Goal: Information Seeking & Learning: Understand process/instructions

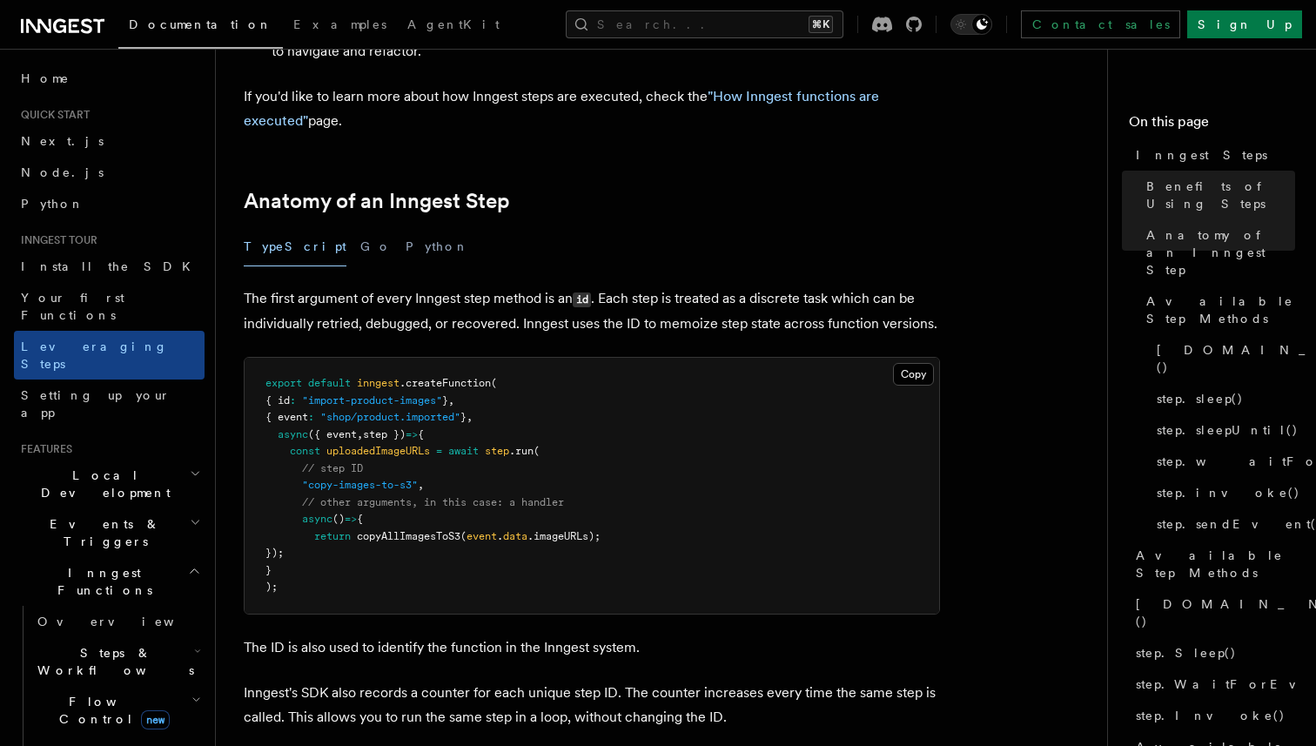
scroll to position [632, 0]
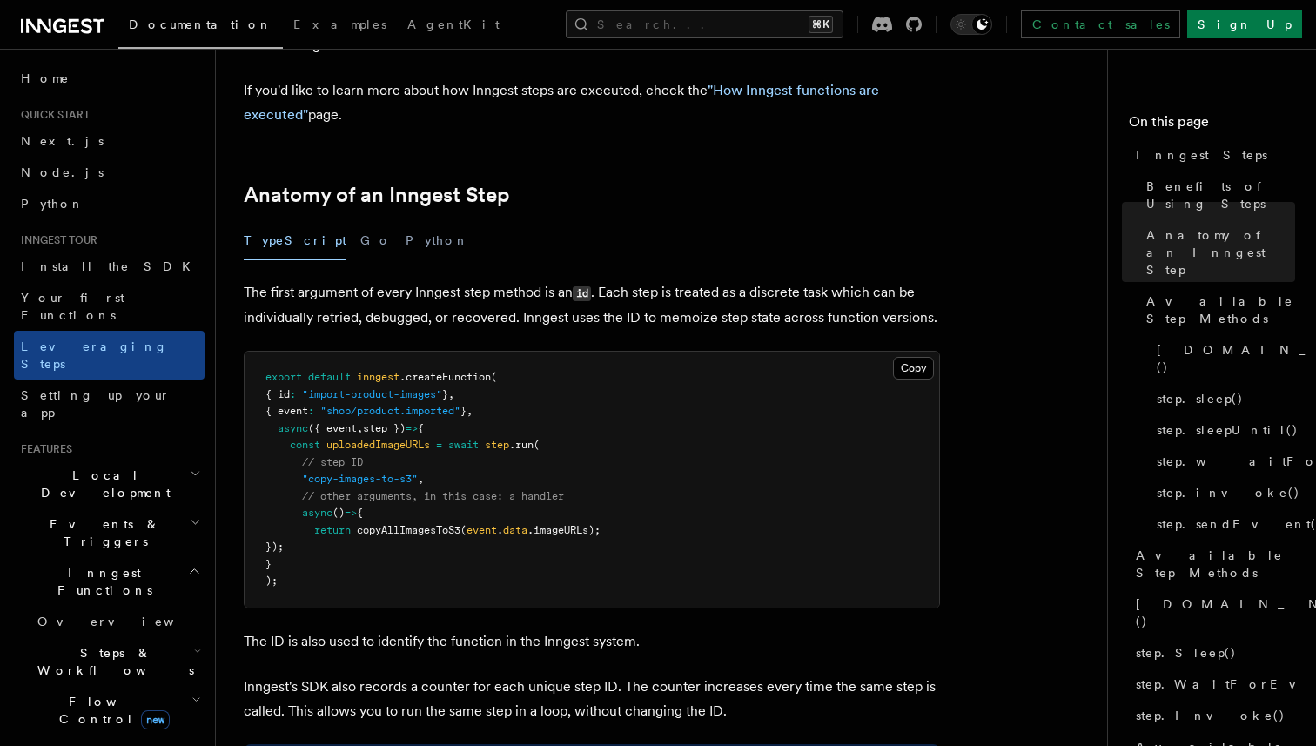
click at [504, 439] on span "step" at bounding box center [497, 445] width 24 height 12
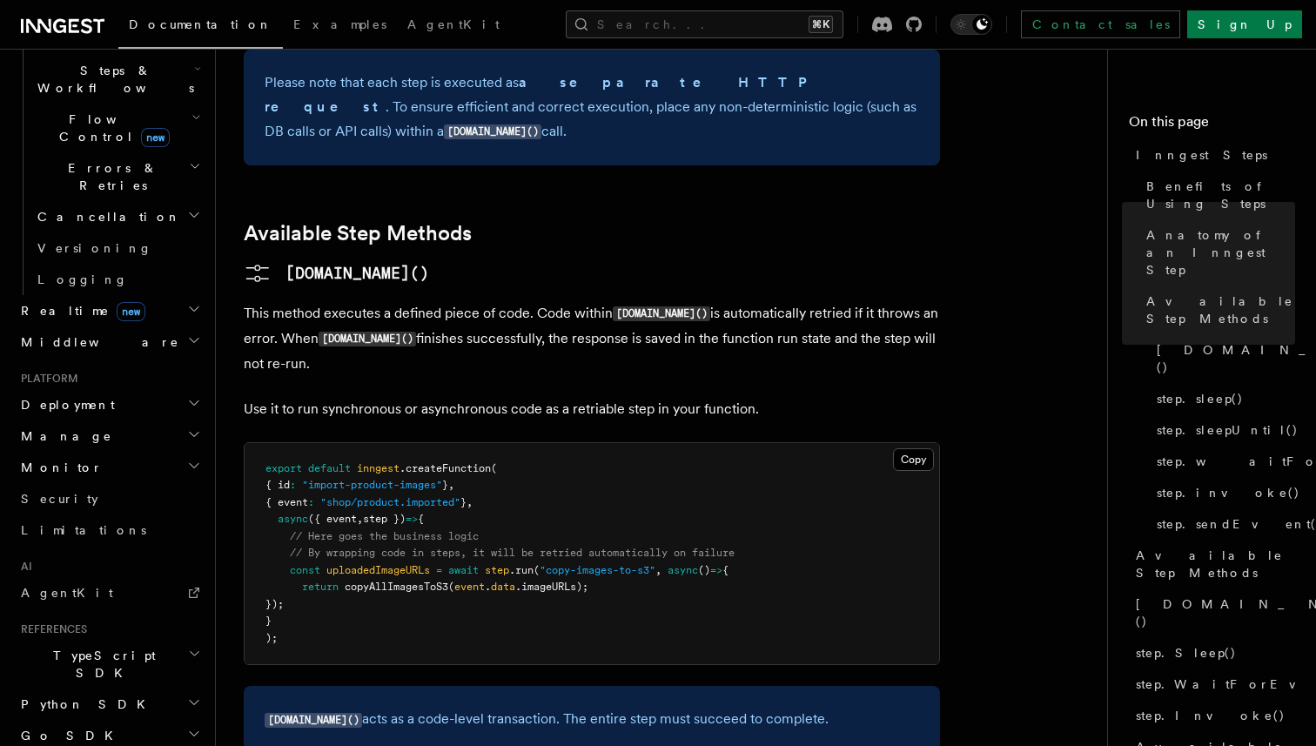
scroll to position [616, 0]
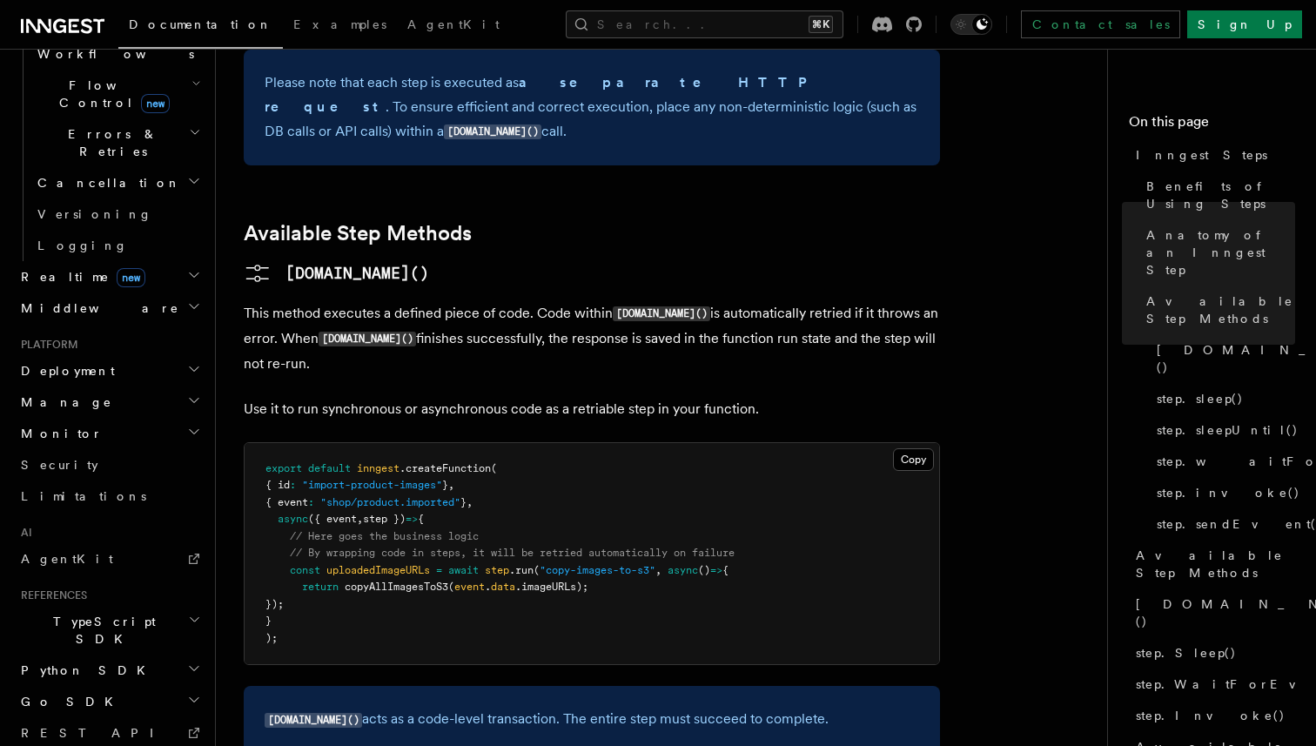
click at [82, 613] on span "TypeScript SDK" at bounding box center [101, 630] width 174 height 35
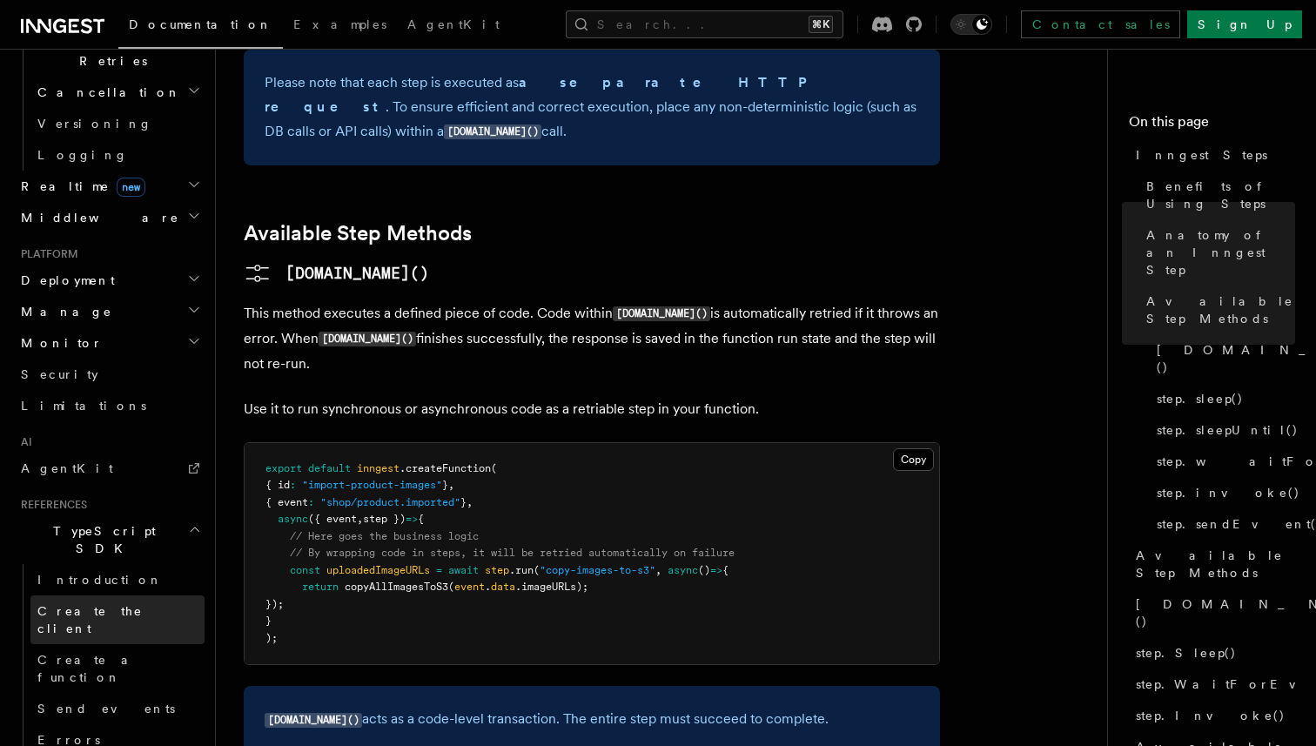
scroll to position [751, 0]
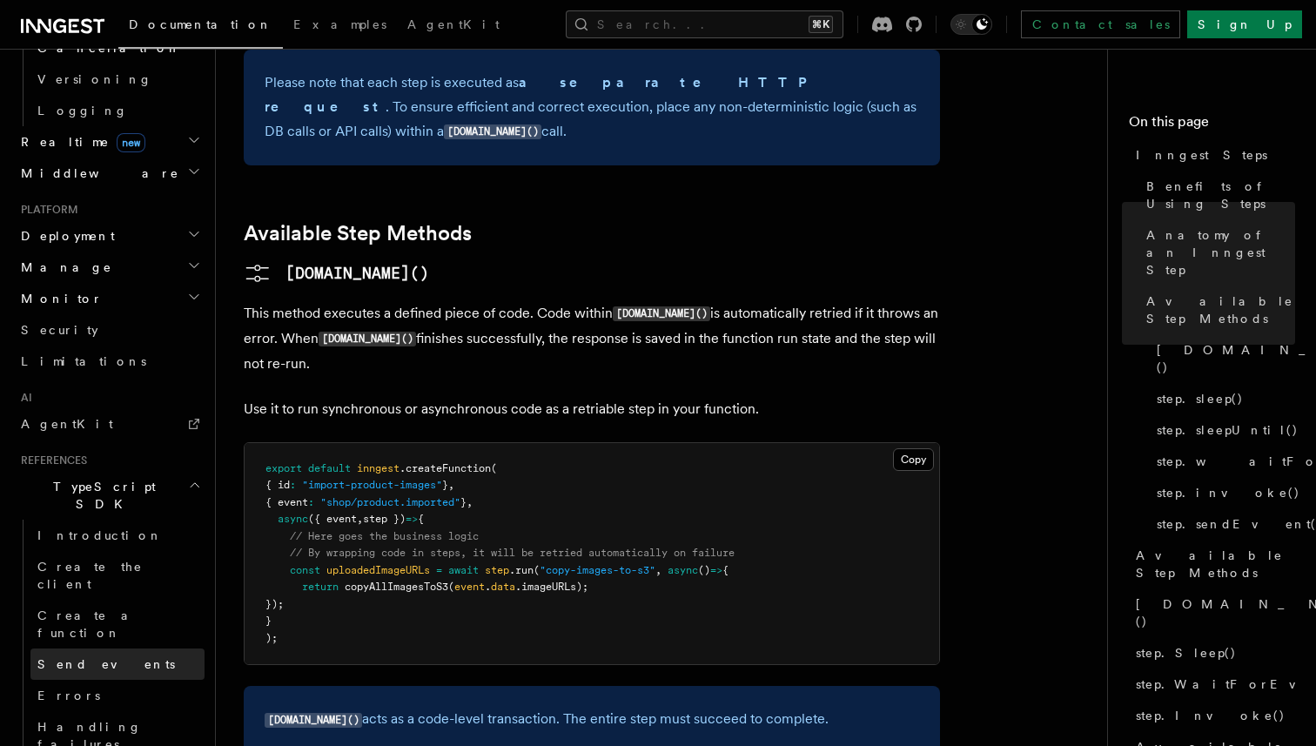
click at [81, 657] on span "Send events" at bounding box center [105, 664] width 137 height 14
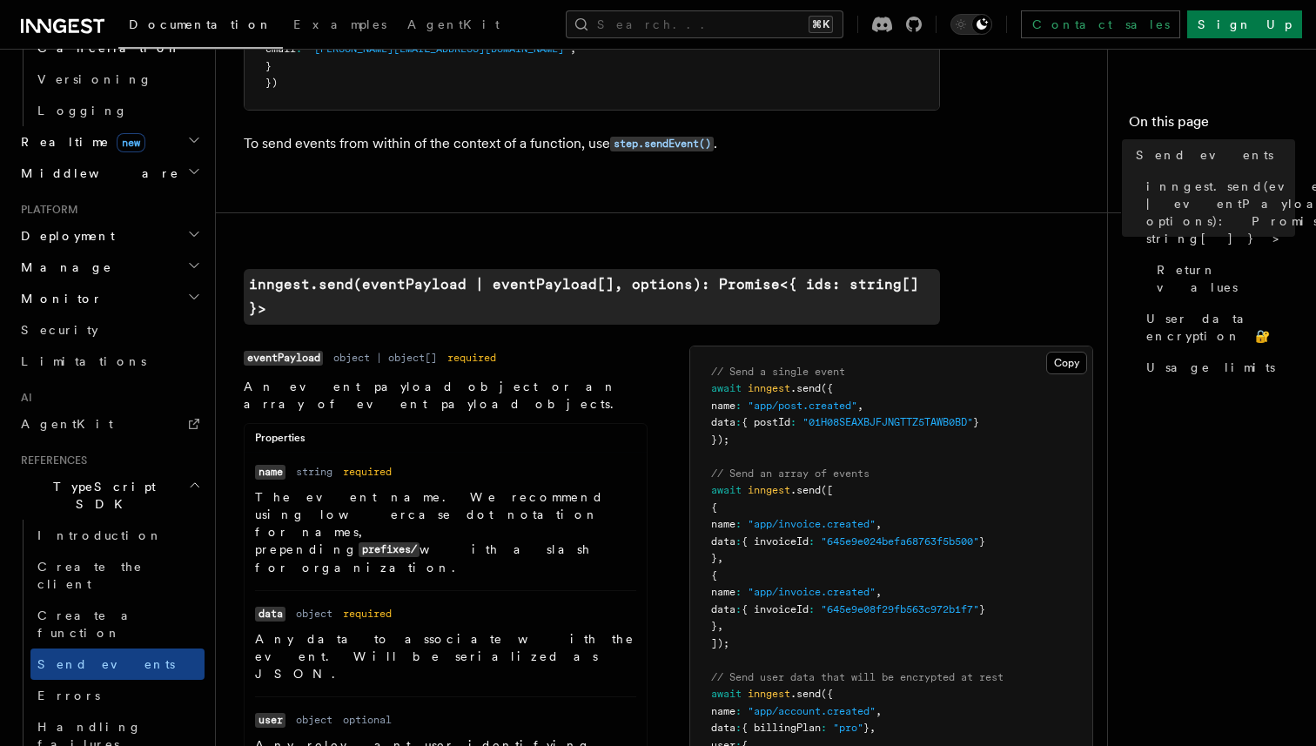
scroll to position [339, 0]
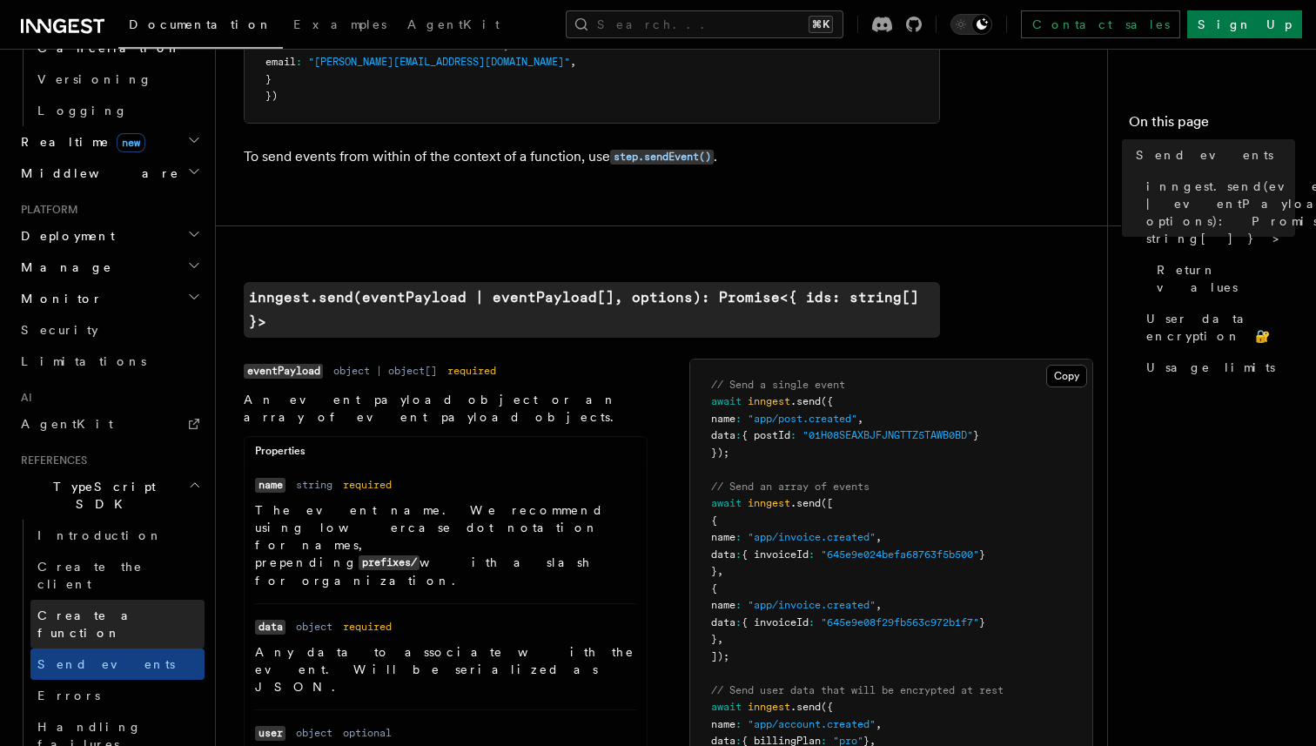
click at [69, 608] on span "Create a function" at bounding box center [89, 623] width 104 height 31
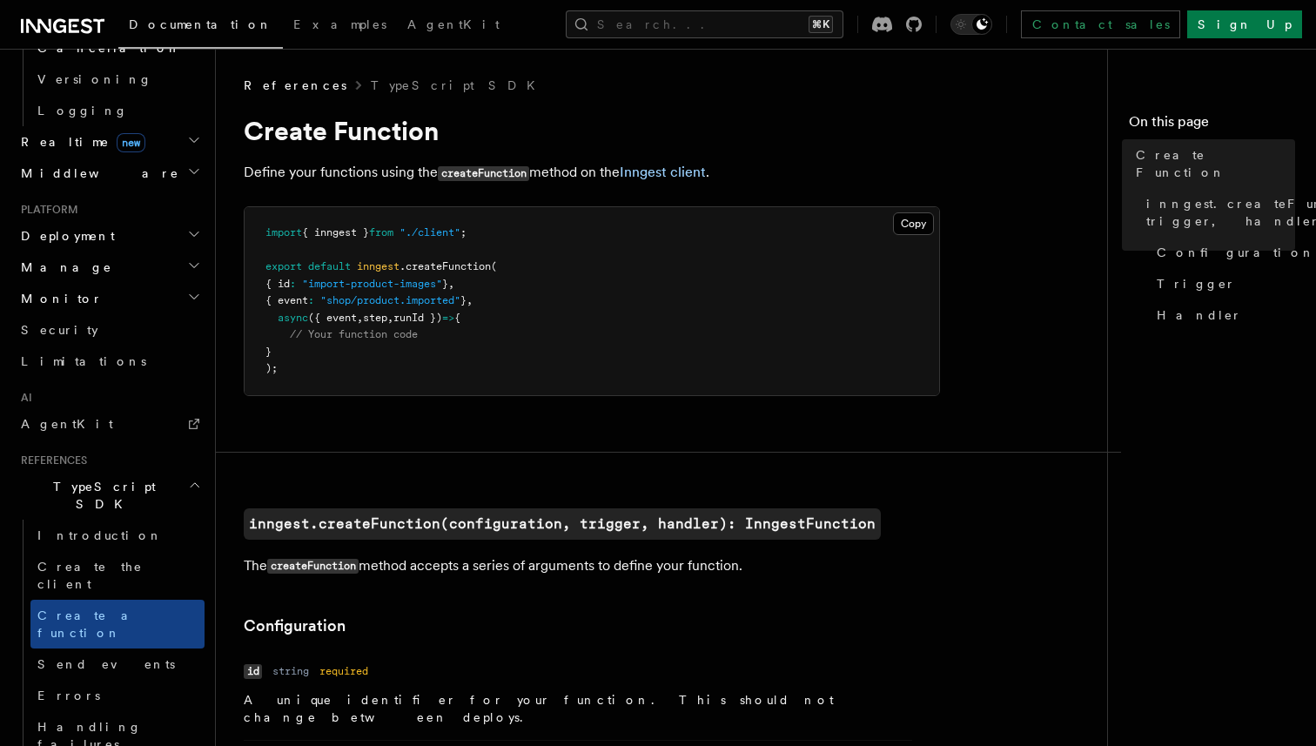
click at [395, 325] on pre "import { inngest } from "./client" ; export default inngest .createFunction ( {…" at bounding box center [591, 301] width 694 height 188
click at [387, 313] on span "step" at bounding box center [375, 317] width 24 height 12
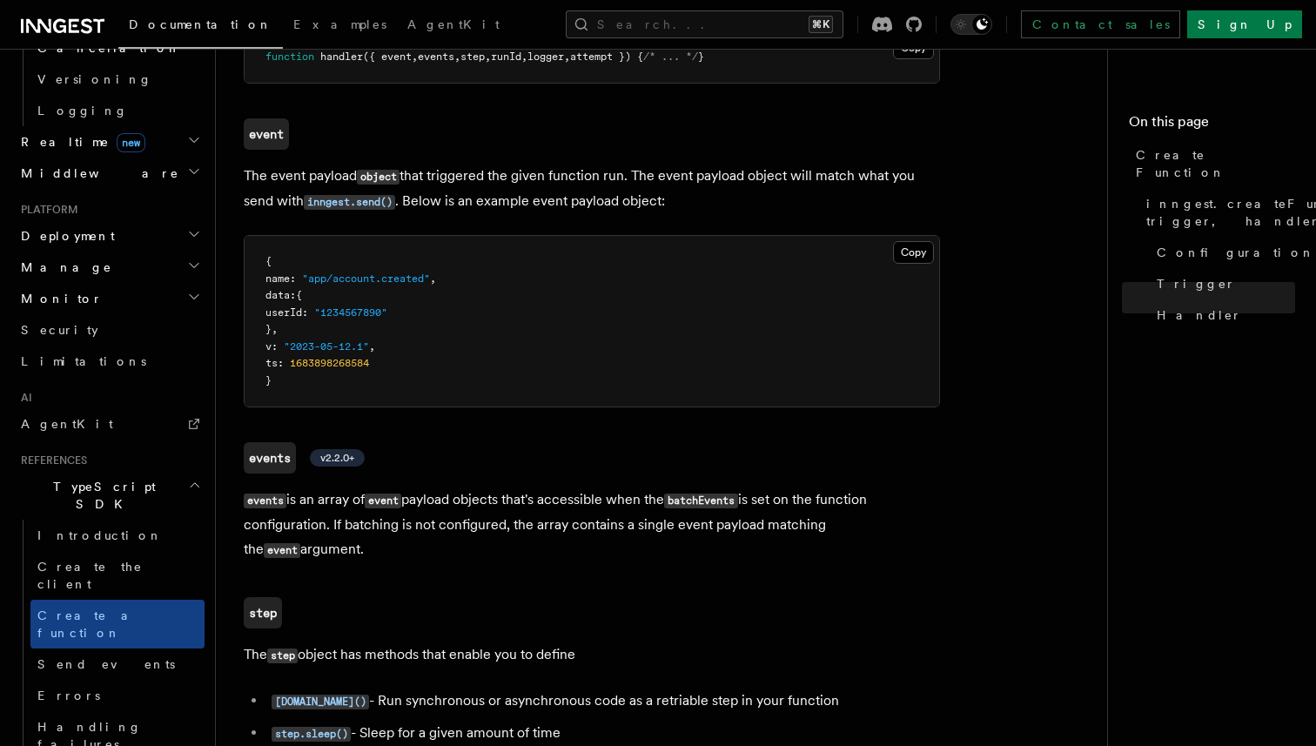
scroll to position [3374, 0]
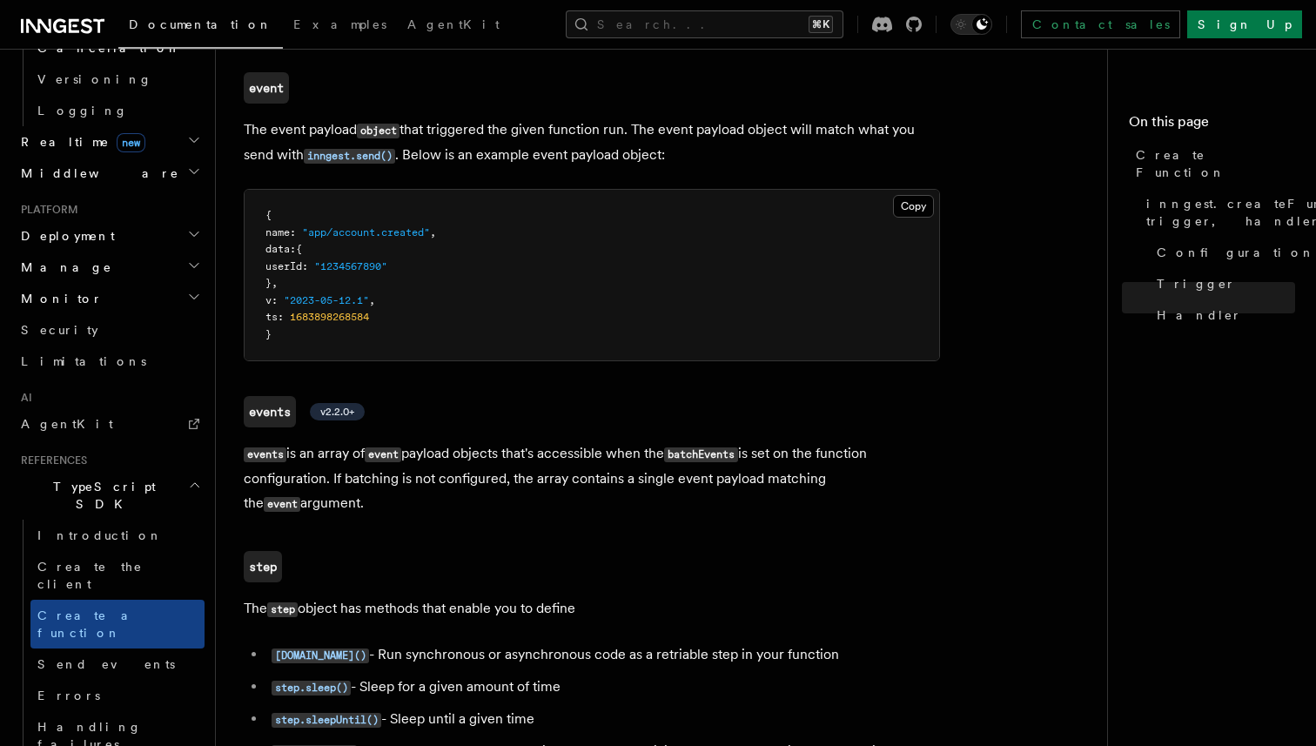
click at [285, 602] on code "step" at bounding box center [282, 609] width 30 height 15
copy code "step"
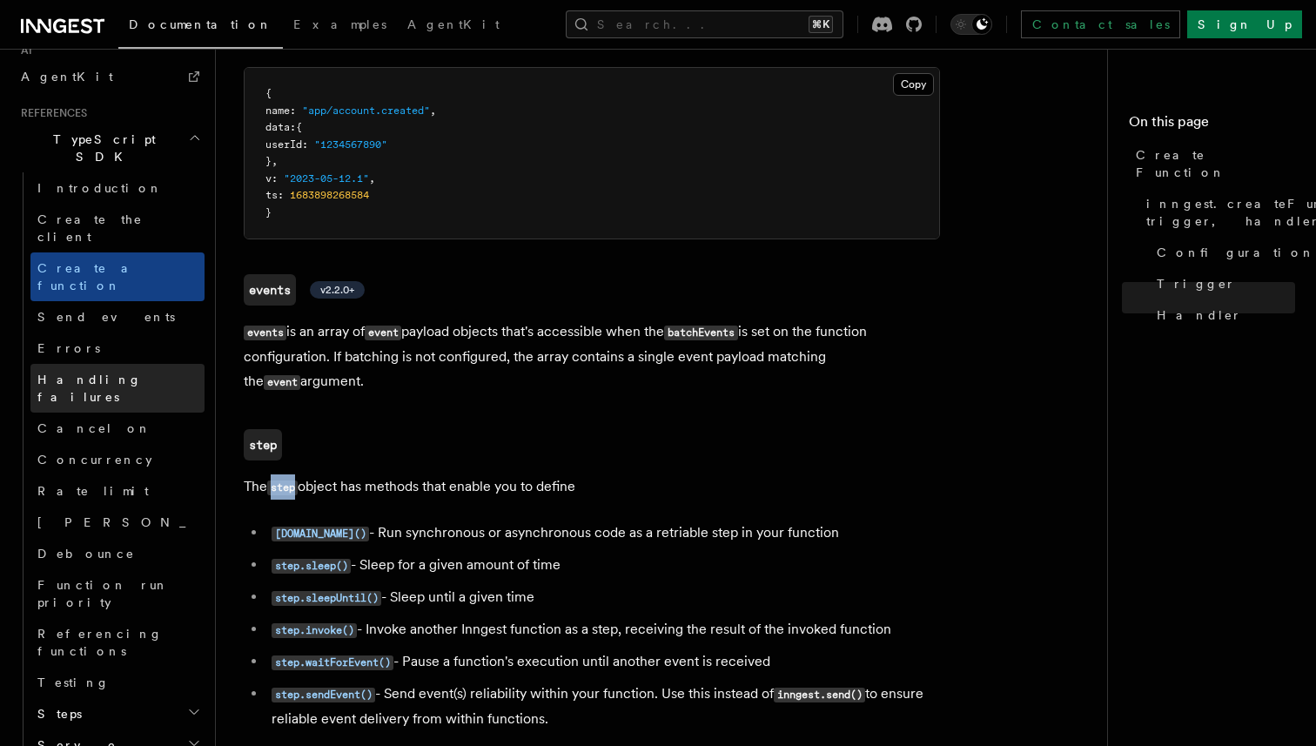
scroll to position [1101, 0]
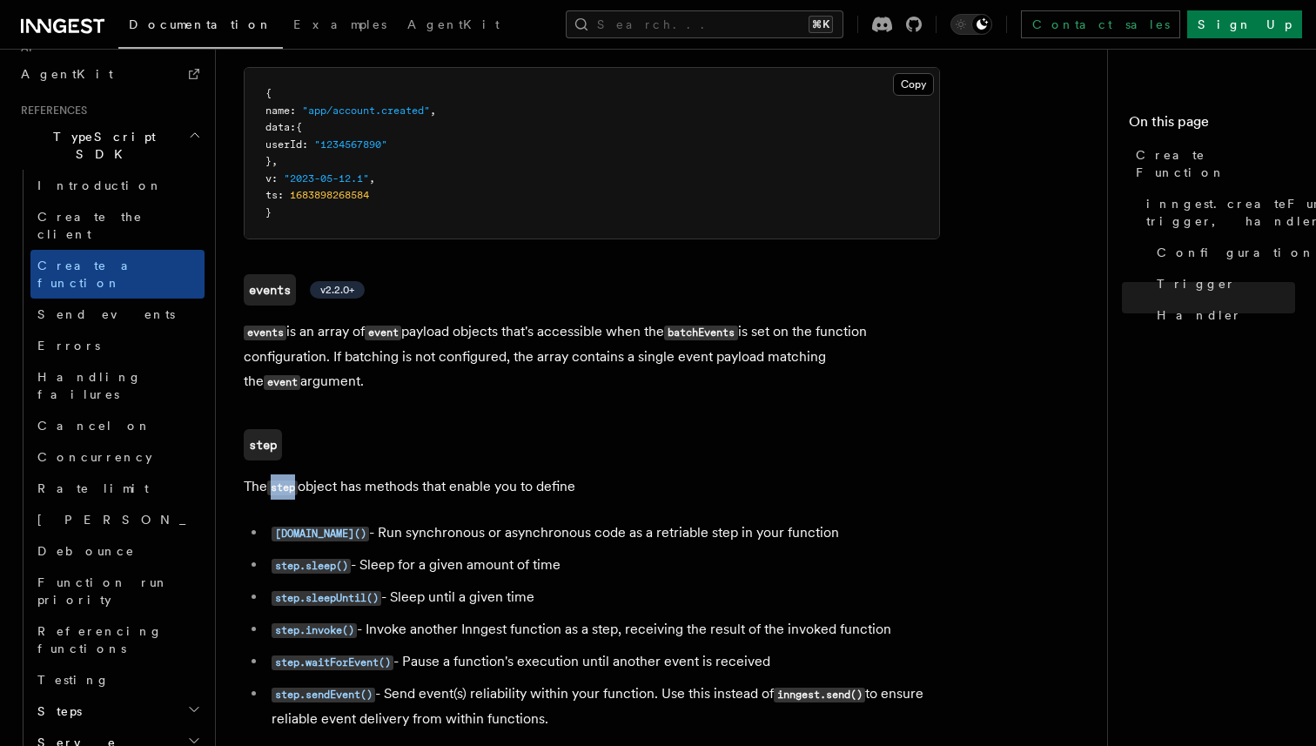
click at [166, 695] on h2 "Steps" at bounding box center [117, 710] width 174 height 31
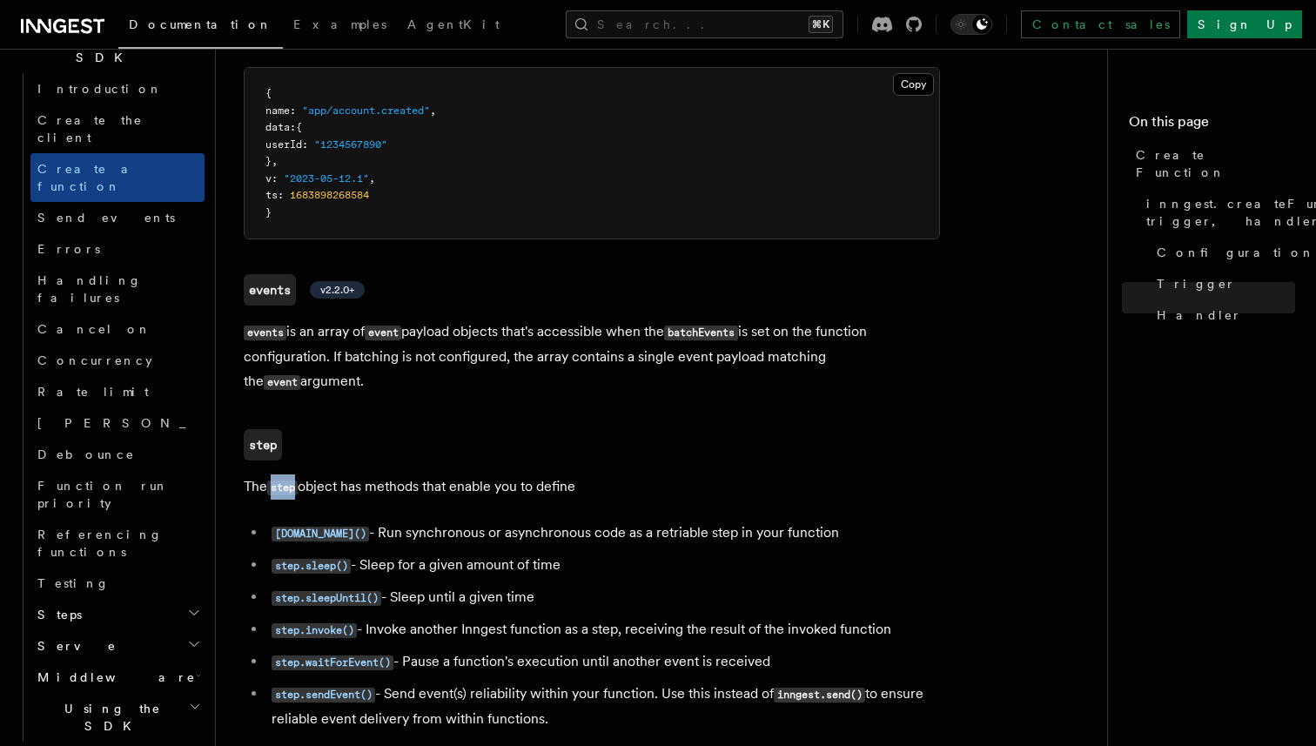
scroll to position [1210, 0]
